Goal: Navigation & Orientation: Find specific page/section

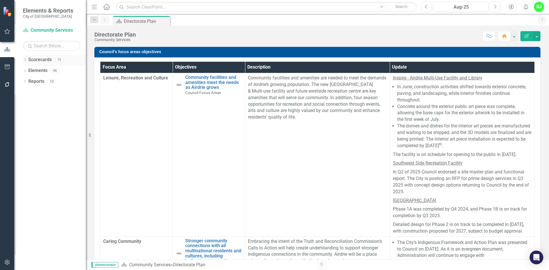
click at [24, 59] on icon "Dropdown" at bounding box center [25, 60] width 4 height 3
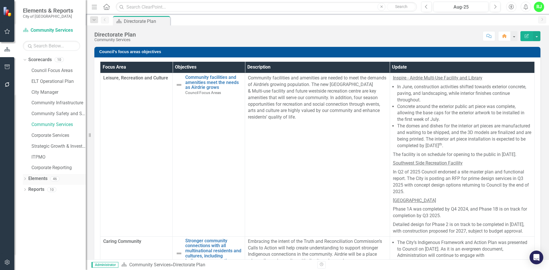
click at [25, 178] on icon "Dropdown" at bounding box center [25, 179] width 4 height 3
click at [26, 220] on div "Dropdown" at bounding box center [25, 222] width 4 height 5
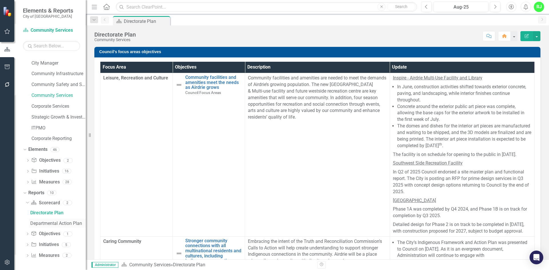
scroll to position [29, 0]
click at [51, 221] on div "Departmental Action Plan" at bounding box center [57, 223] width 55 height 5
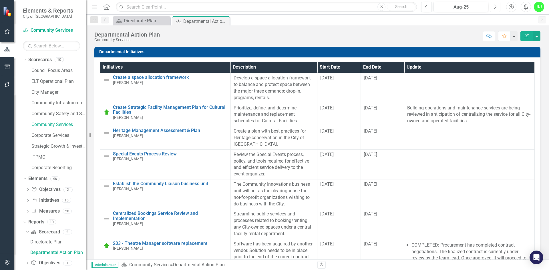
click at [497, 7] on button "Next" at bounding box center [495, 7] width 11 height 10
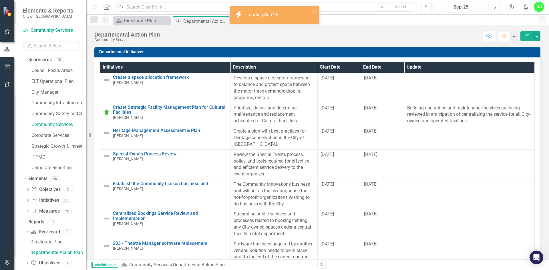
click at [428, 5] on icon "Previous" at bounding box center [426, 6] width 3 height 5
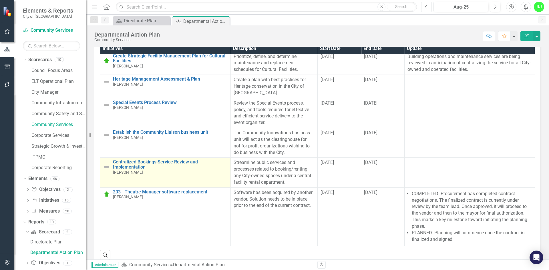
scroll to position [30, 0]
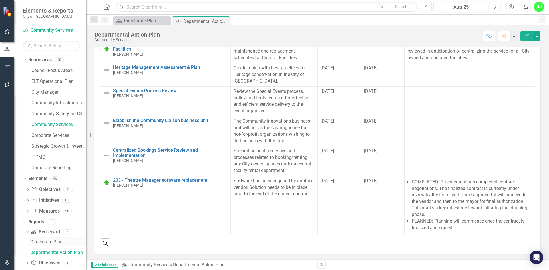
click at [45, 239] on link "Directorate Plan" at bounding box center [57, 241] width 57 height 9
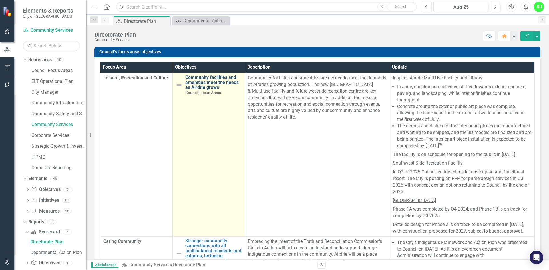
click at [202, 83] on link "Community facilities and amenities meet the needs as Airdrie grows" at bounding box center [213, 82] width 57 height 15
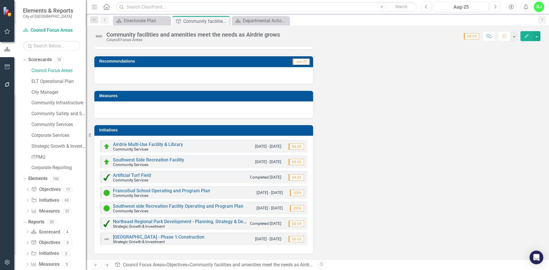
scroll to position [180, 0]
click at [169, 207] on link "Southwest side Recreation Facility Operating and Program Plan" at bounding box center [178, 206] width 130 height 5
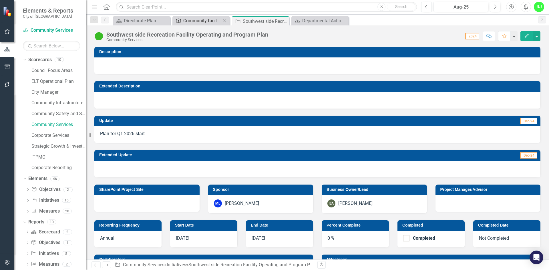
click at [201, 19] on div "Community facilities and amenities meet the needs as Airdrie grows" at bounding box center [202, 20] width 38 height 7
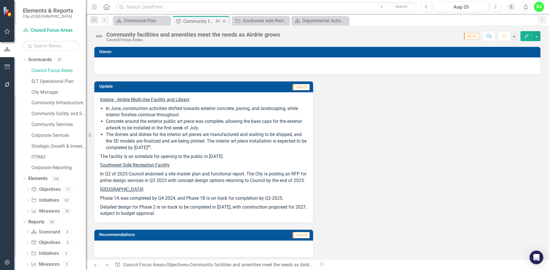
click at [224, 21] on icon "Close" at bounding box center [224, 21] width 6 height 5
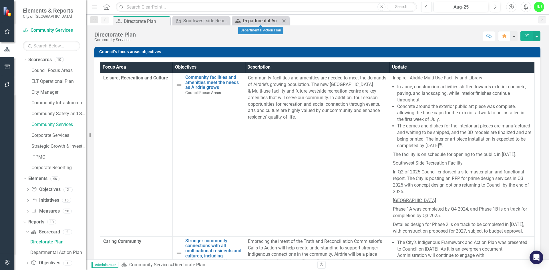
click at [257, 20] on div "Departmental Action Plan" at bounding box center [262, 20] width 38 height 7
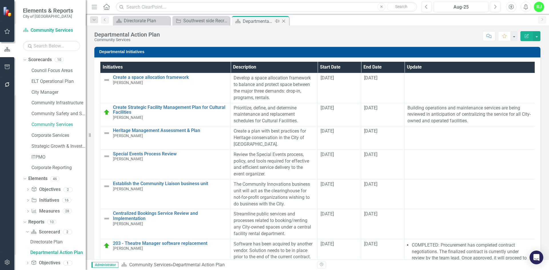
click at [283, 21] on icon "Close" at bounding box center [284, 21] width 6 height 5
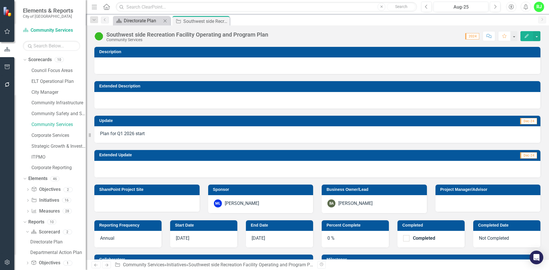
click at [146, 20] on div "Directorate Plan" at bounding box center [143, 20] width 38 height 7
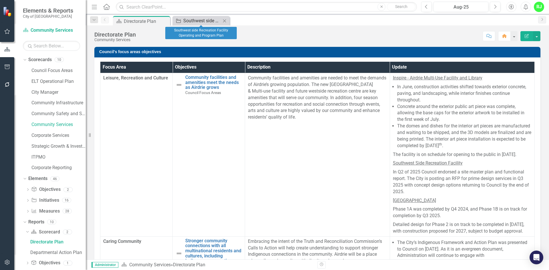
click at [191, 21] on div "Southwest side Recreation Facility Operating and Program Plan" at bounding box center [202, 20] width 38 height 7
